Goal: Transaction & Acquisition: Purchase product/service

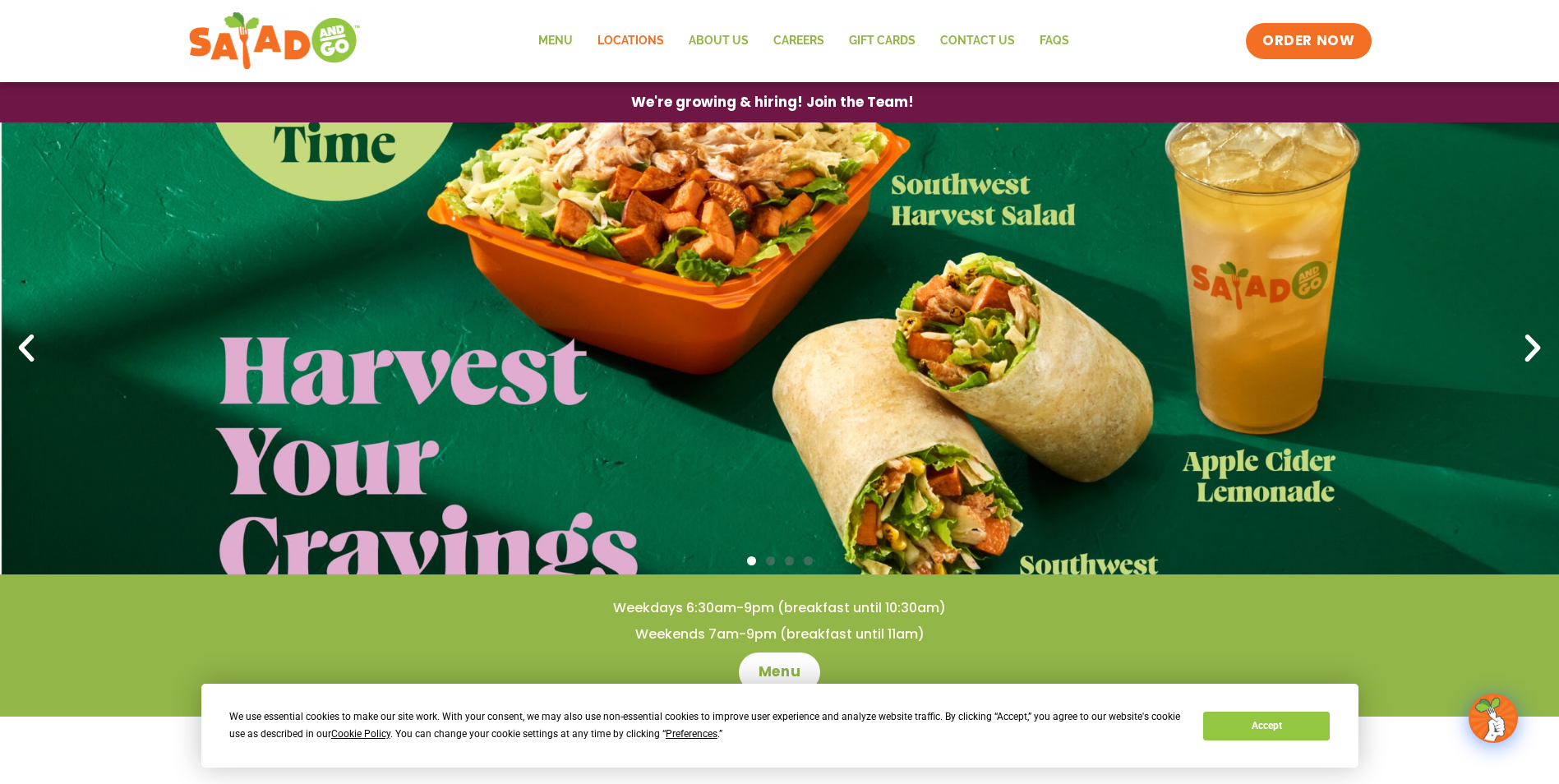
click at [626, 41] on link "Locations" at bounding box center [631, 41] width 91 height 38
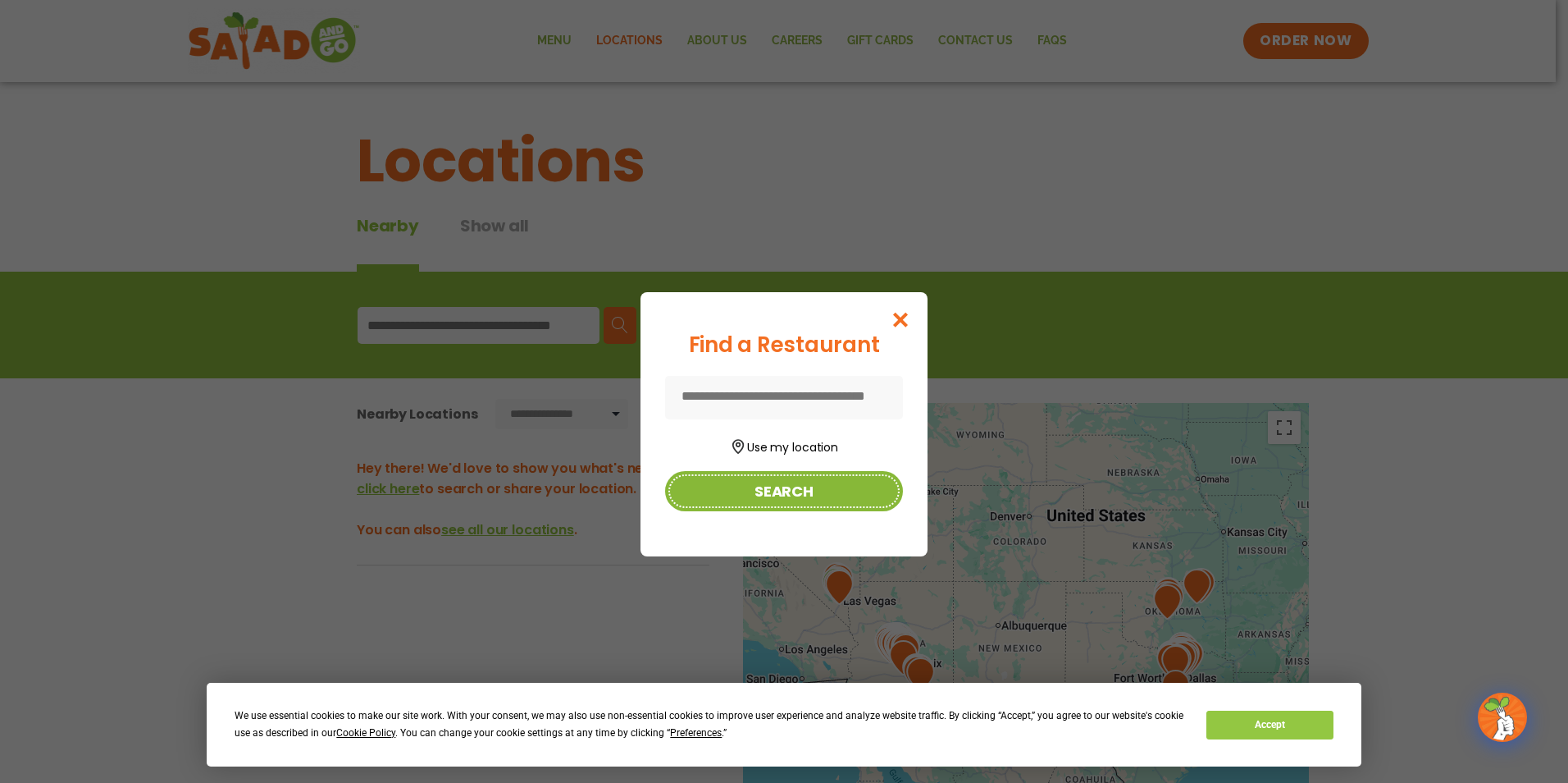
click at [770, 492] on button "Search" at bounding box center [784, 490] width 238 height 40
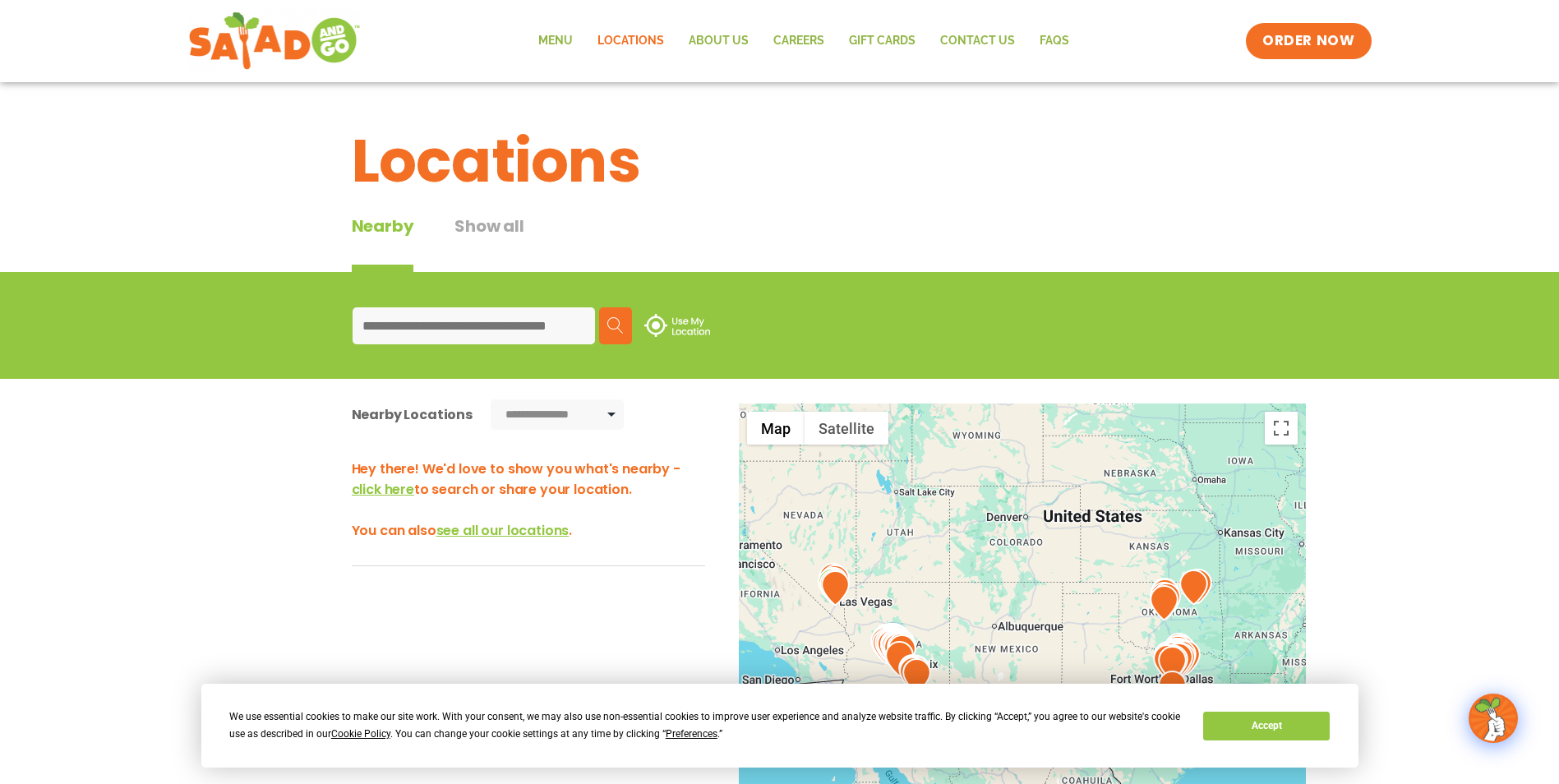
click at [521, 336] on input at bounding box center [473, 325] width 242 height 37
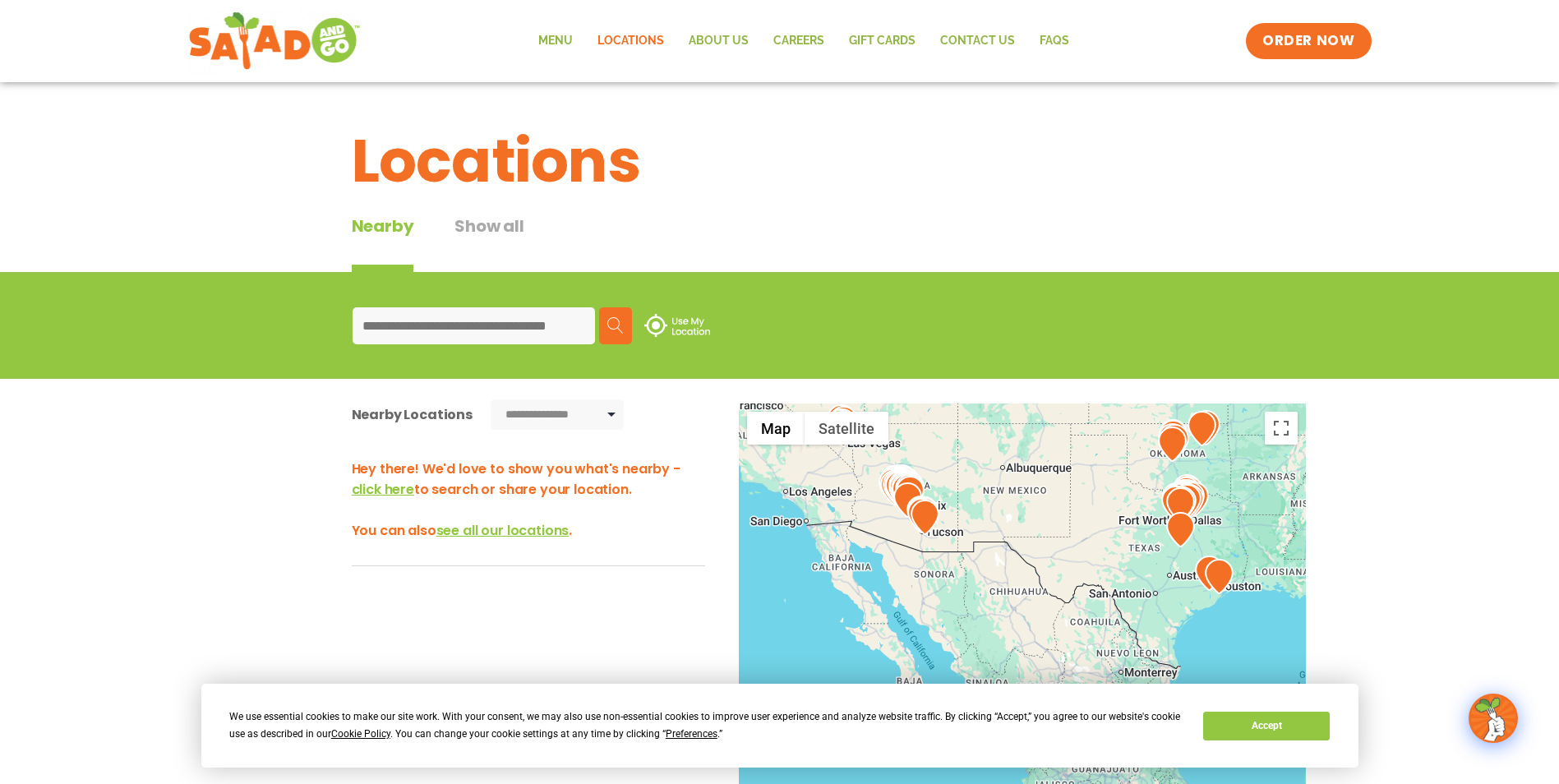
drag, startPoint x: 907, startPoint y: 596, endPoint x: 911, endPoint y: 466, distance: 130.1
click at [1030, 516] on div at bounding box center [1314, 516] width 567 height 0
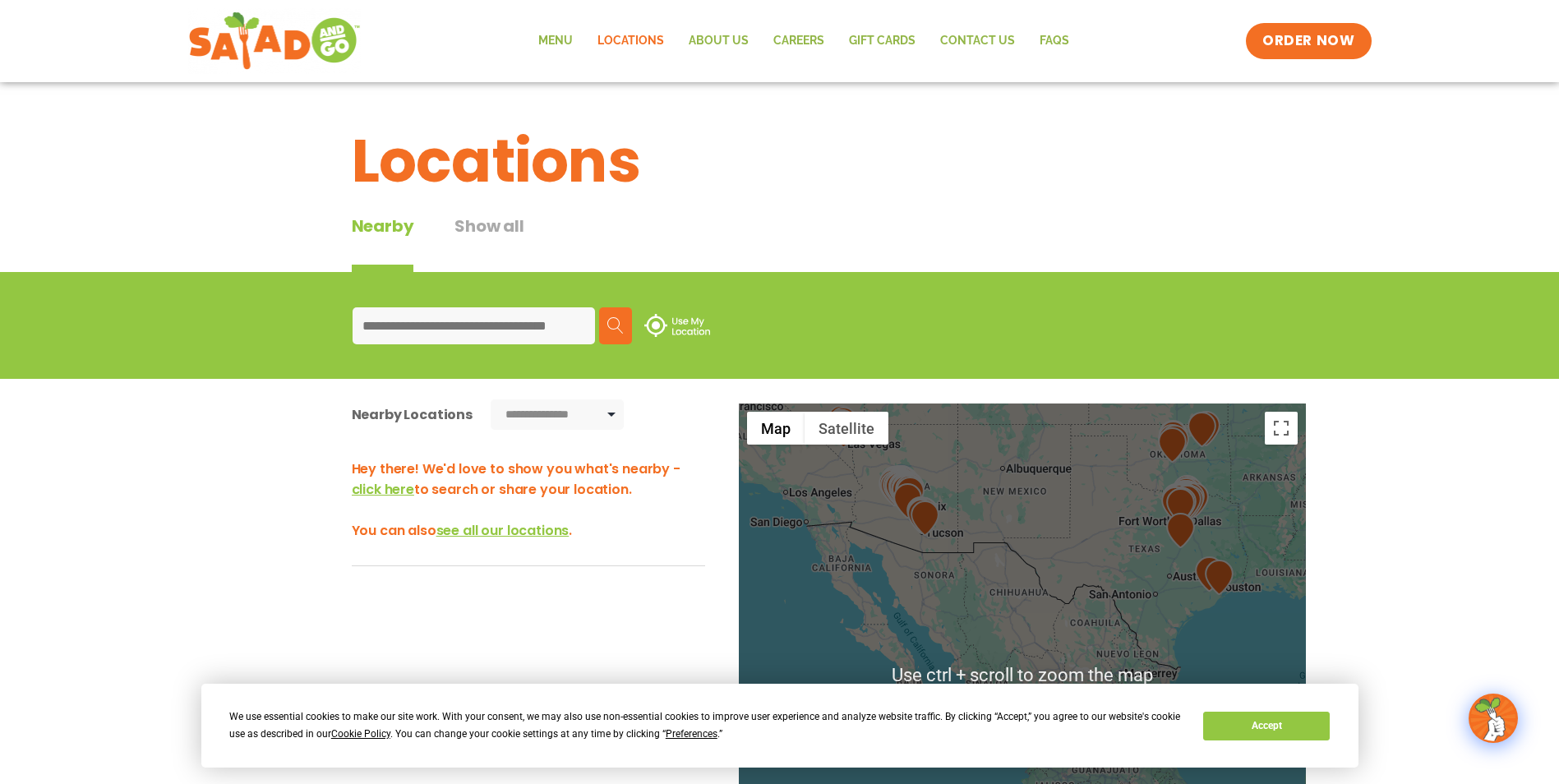
click at [913, 517] on img at bounding box center [925, 517] width 29 height 35
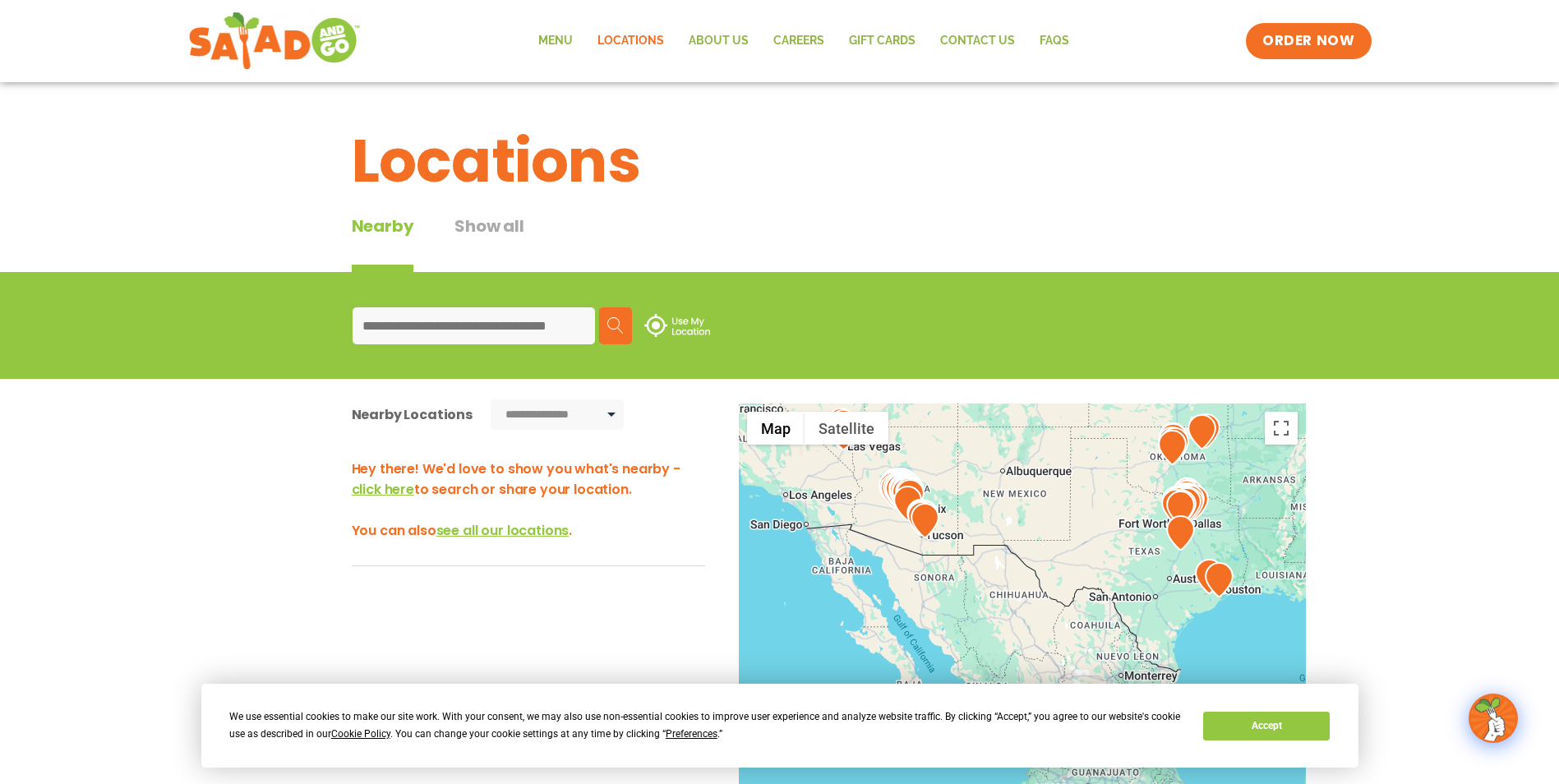
drag, startPoint x: 901, startPoint y: 510, endPoint x: 901, endPoint y: 520, distance: 10.0
click at [901, 520] on img at bounding box center [908, 502] width 29 height 35
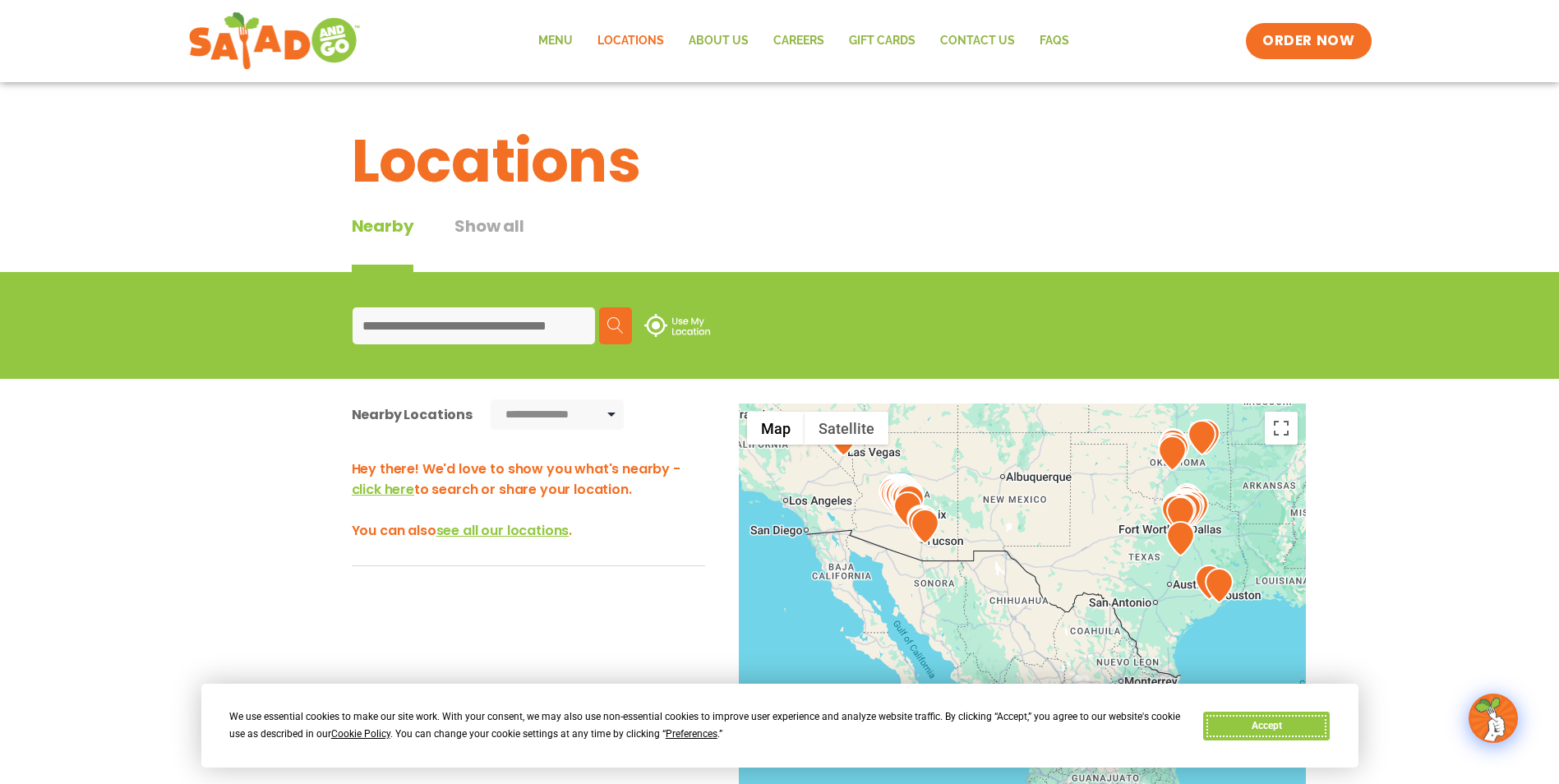
drag, startPoint x: 1303, startPoint y: 726, endPoint x: 1239, endPoint y: 694, distance: 71.6
click at [1300, 726] on button "Accept" at bounding box center [1266, 726] width 126 height 29
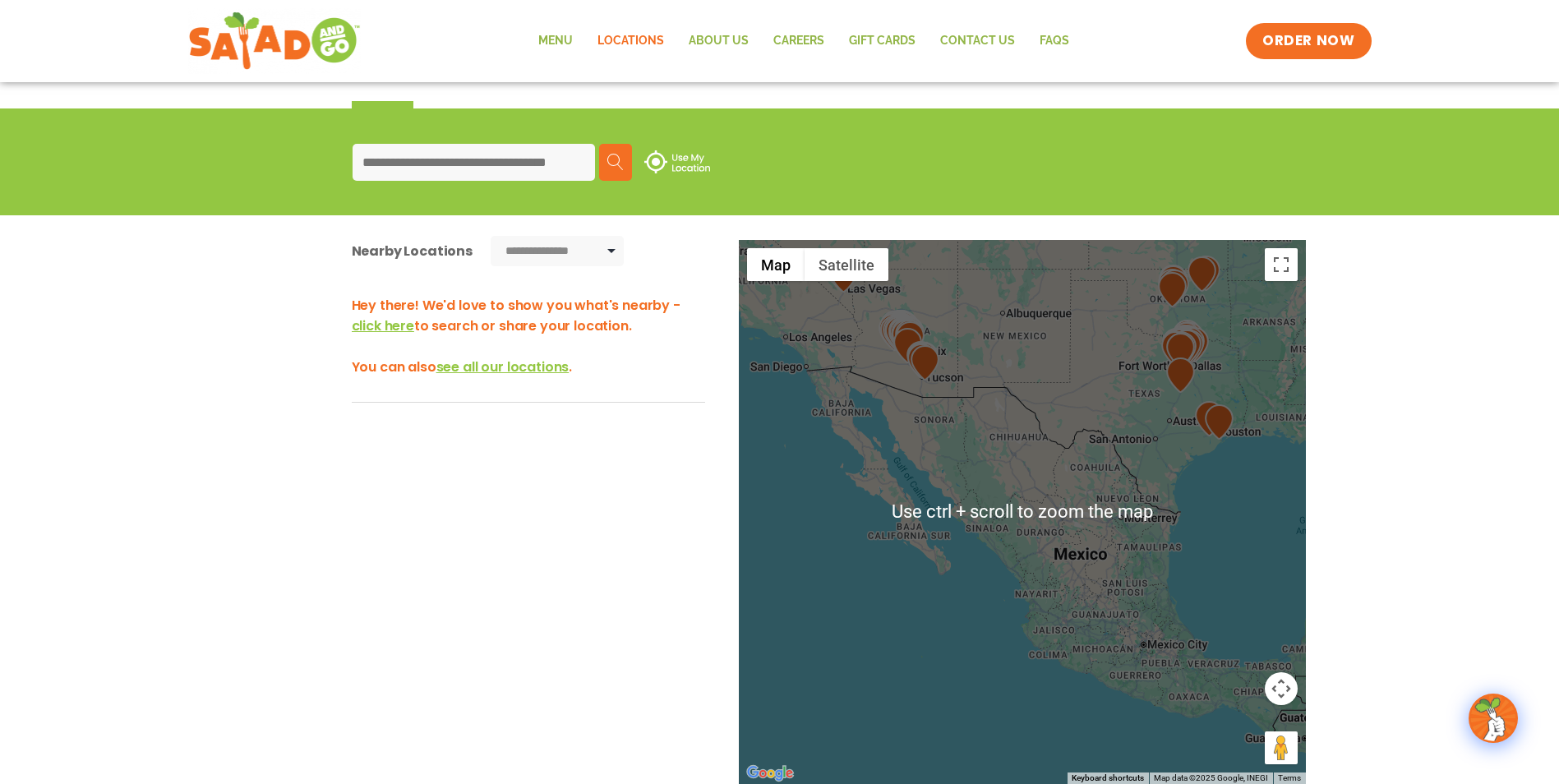
scroll to position [164, 0]
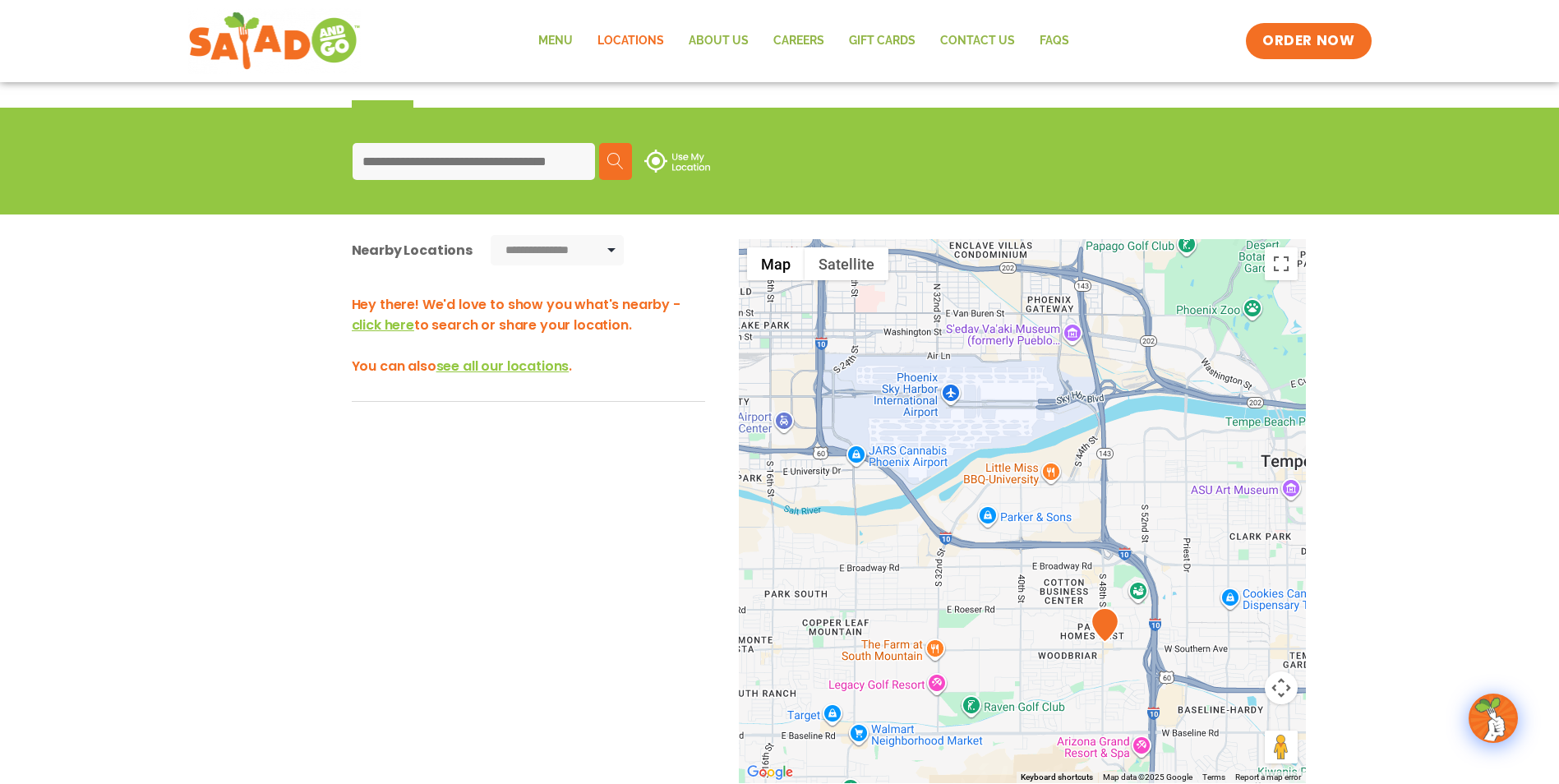
drag, startPoint x: 820, startPoint y: 401, endPoint x: 858, endPoint y: 397, distance: 38.2
click at [857, 398] on div at bounding box center [1023, 511] width 567 height 544
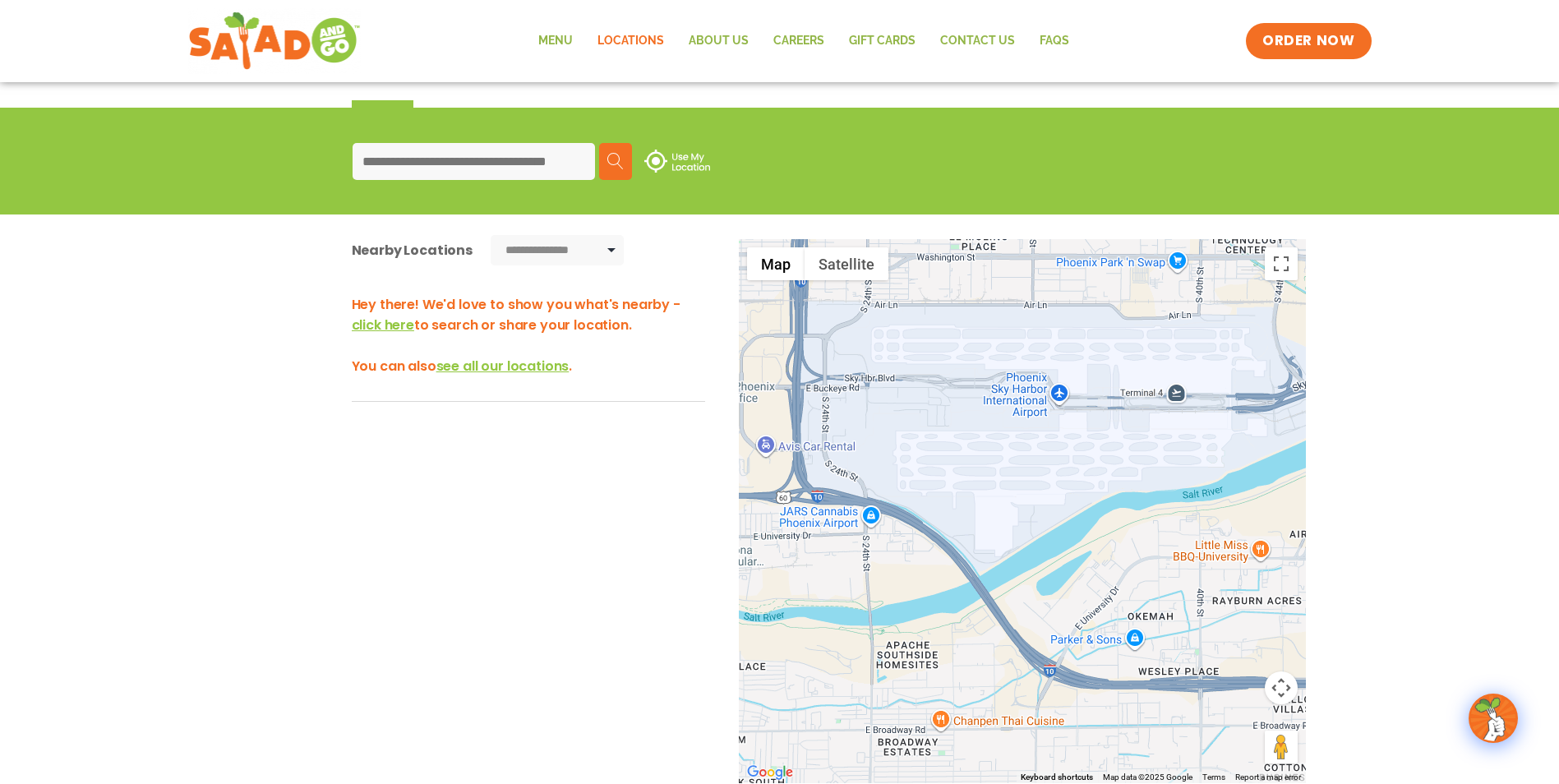
click at [911, 401] on div at bounding box center [1023, 511] width 567 height 544
click at [948, 406] on div at bounding box center [1023, 511] width 567 height 544
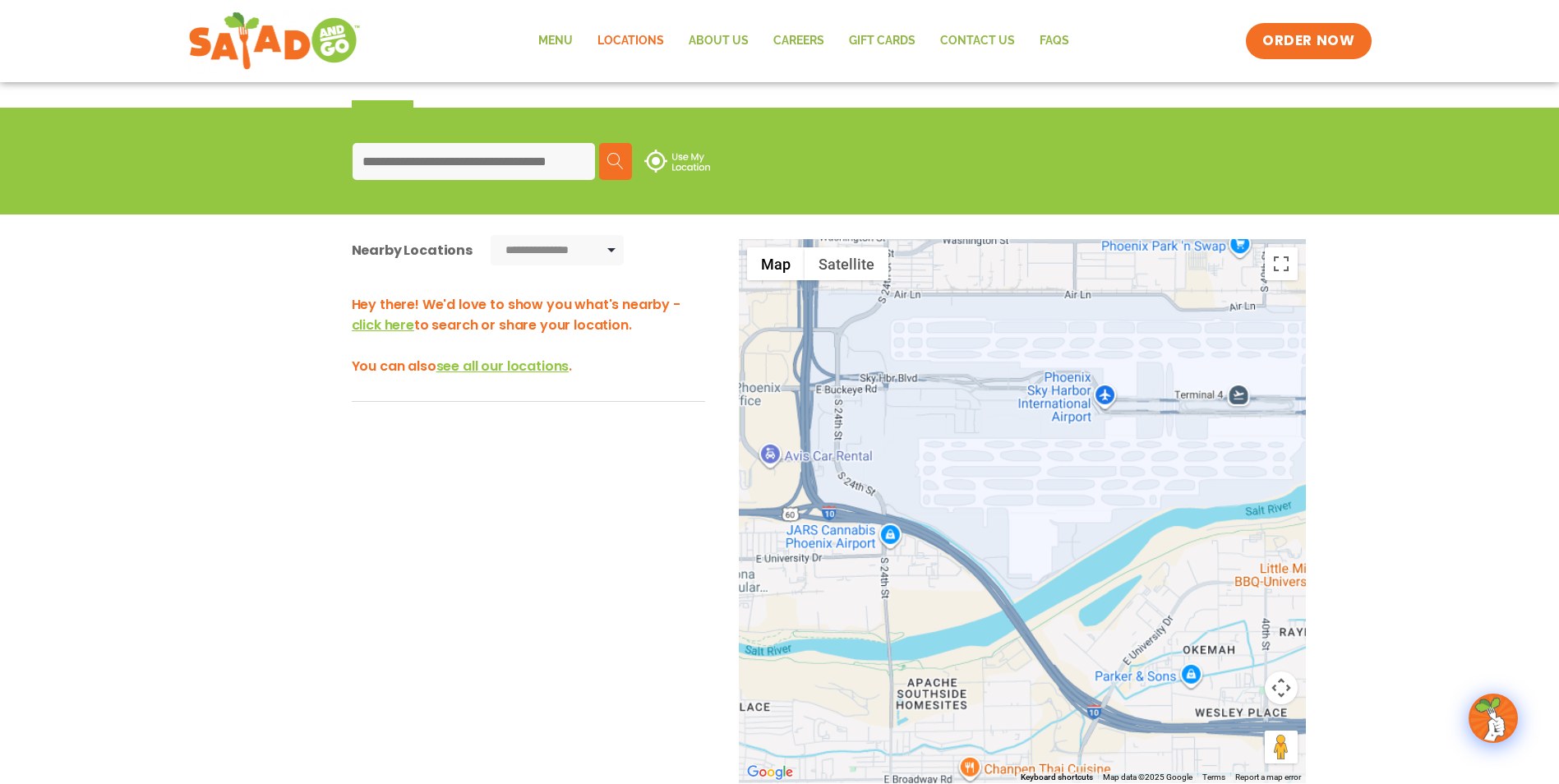
drag, startPoint x: 955, startPoint y: 403, endPoint x: 969, endPoint y: 399, distance: 14.6
click at [964, 400] on div at bounding box center [1023, 511] width 567 height 544
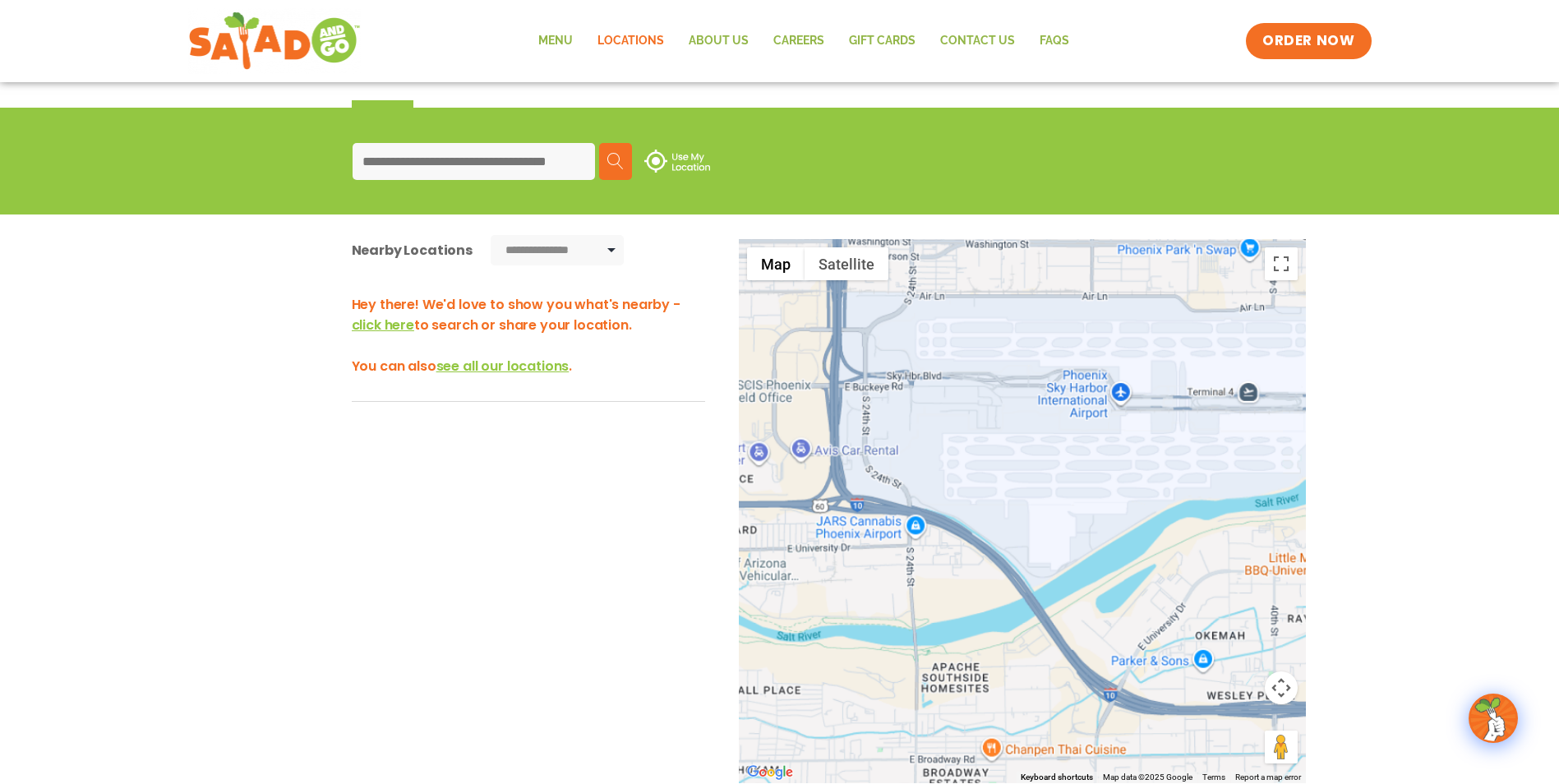
drag, startPoint x: 969, startPoint y: 399, endPoint x: 1039, endPoint y: 399, distance: 70.0
click at [1037, 399] on div at bounding box center [1023, 511] width 567 height 544
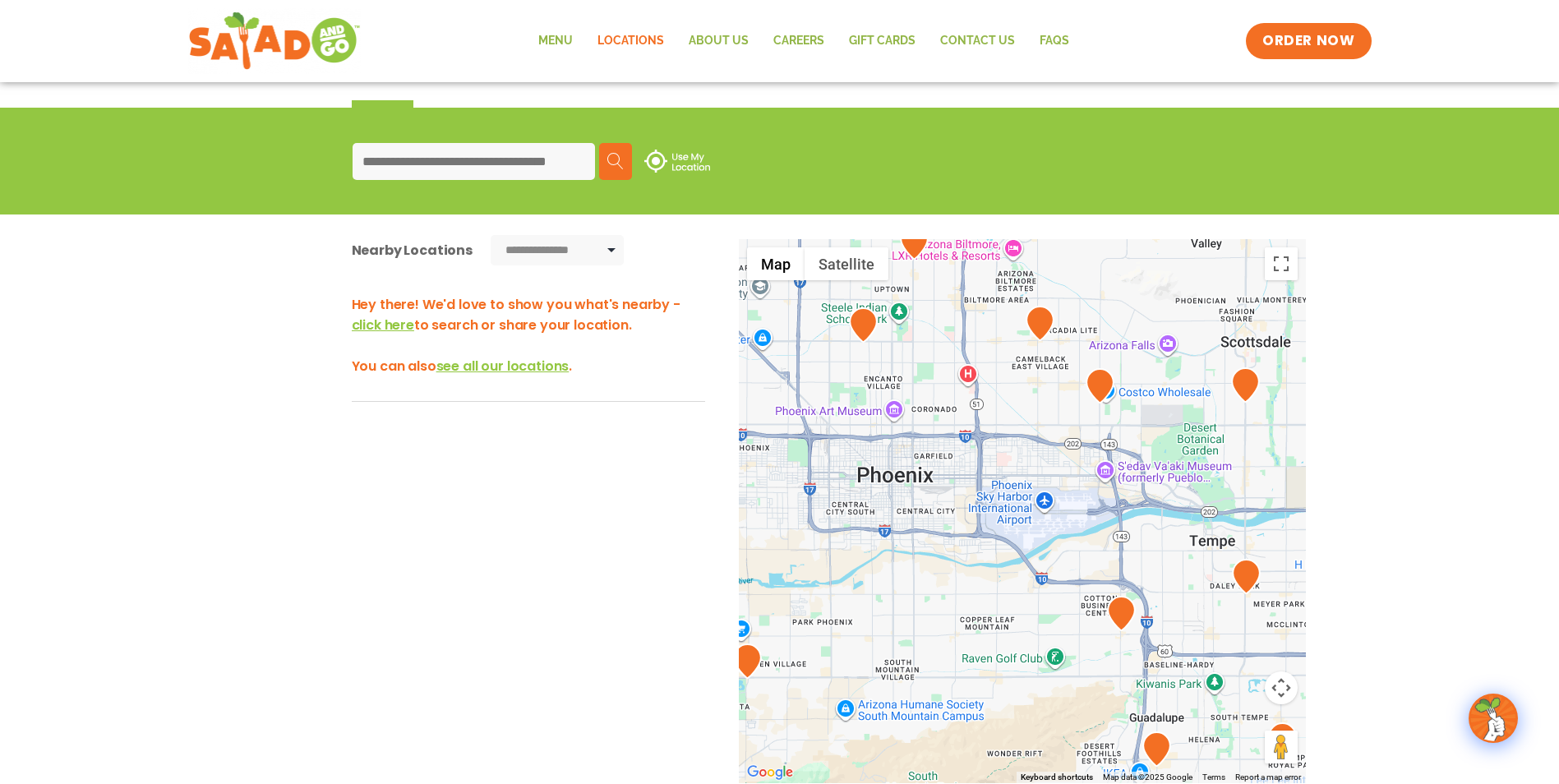
drag, startPoint x: 997, startPoint y: 365, endPoint x: 1004, endPoint y: 463, distance: 98.2
click at [1004, 463] on div at bounding box center [1023, 511] width 567 height 544
click at [574, 33] on link "Menu" at bounding box center [555, 41] width 59 height 38
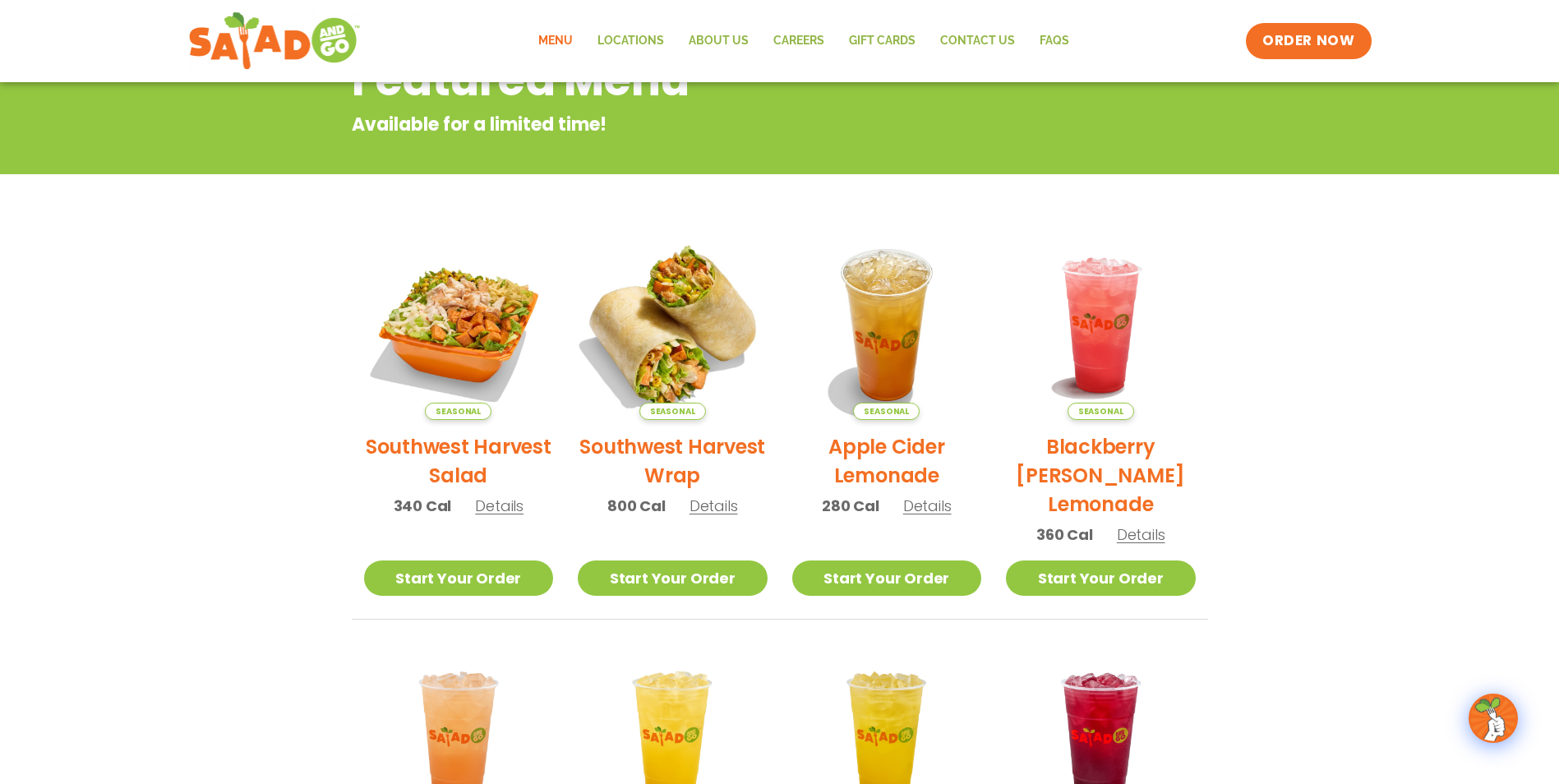
scroll to position [24, 0]
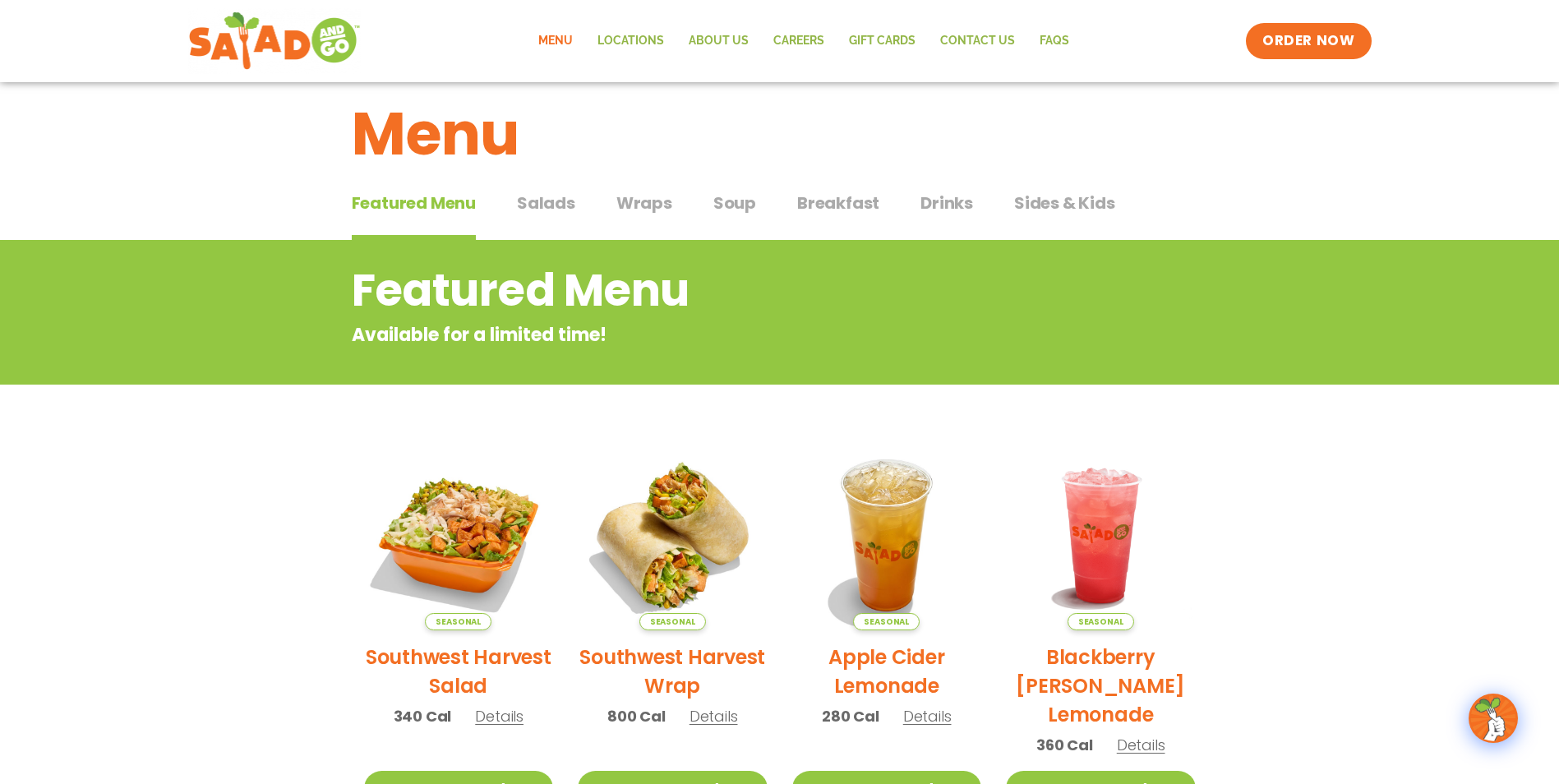
click at [526, 217] on button "Salads Salads" at bounding box center [546, 215] width 58 height 50
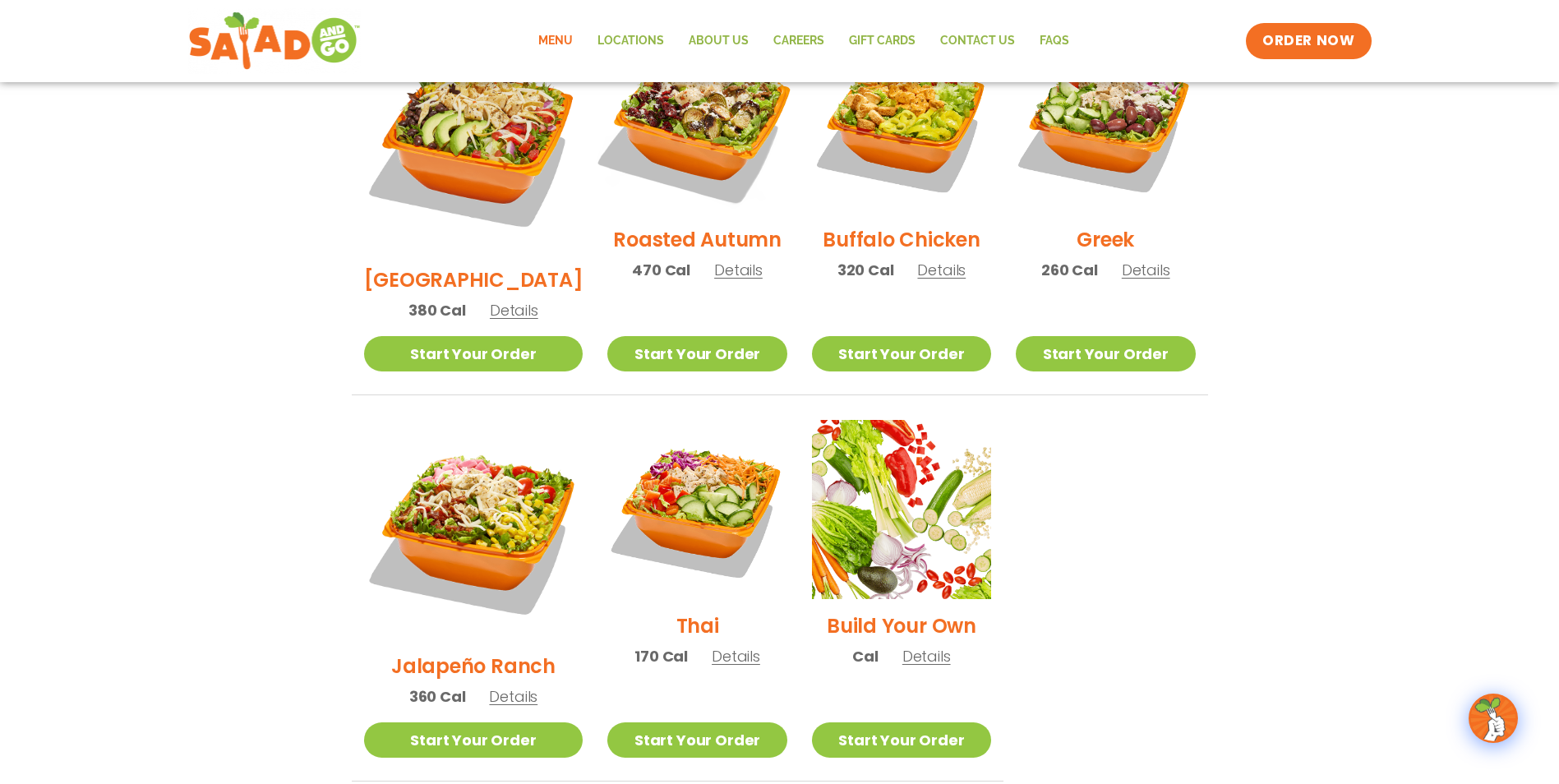
scroll to position [927, 0]
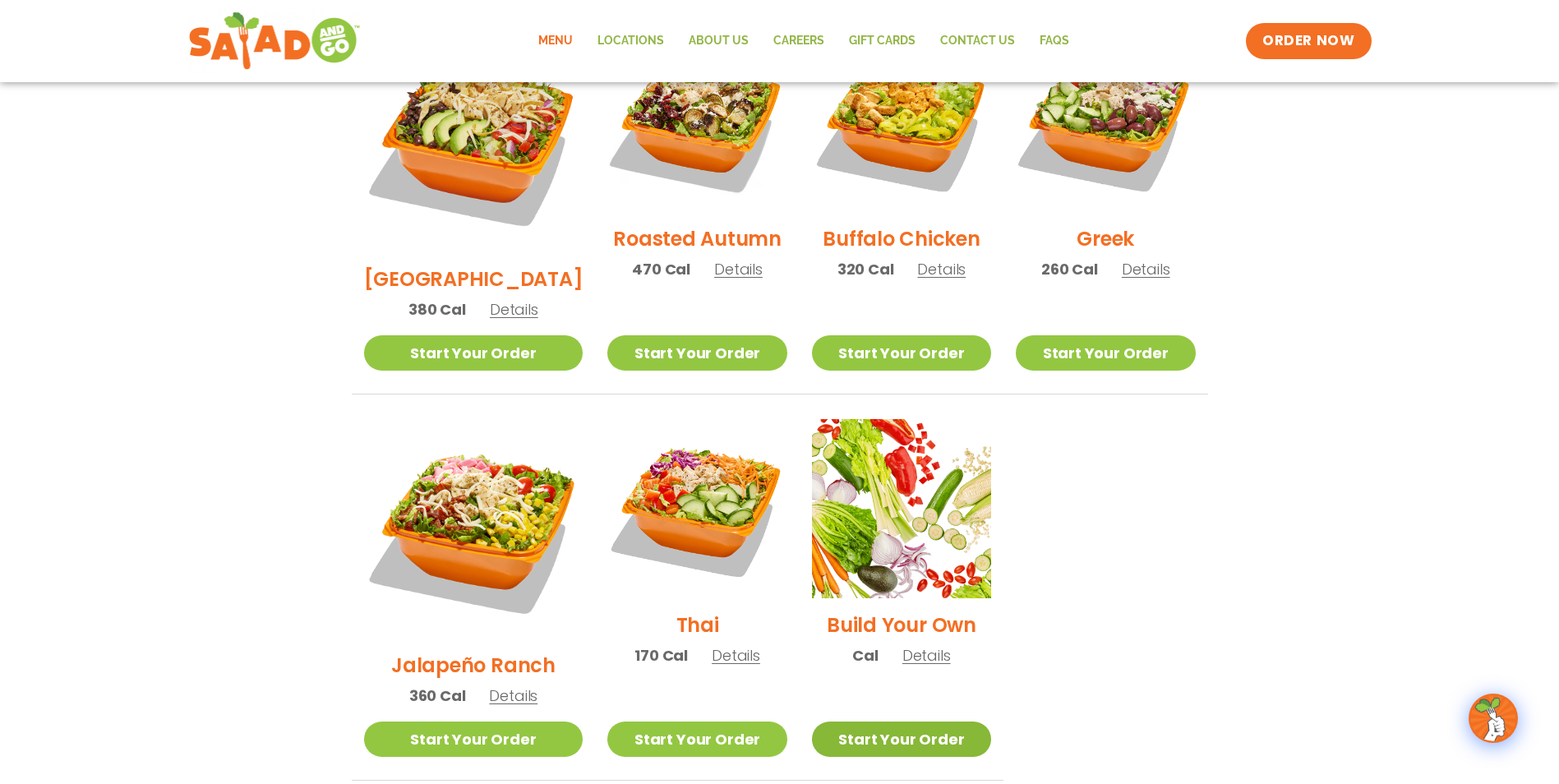
click at [879, 721] on link "Start Your Order" at bounding box center [901, 738] width 179 height 35
